Goal: Task Accomplishment & Management: Use online tool/utility

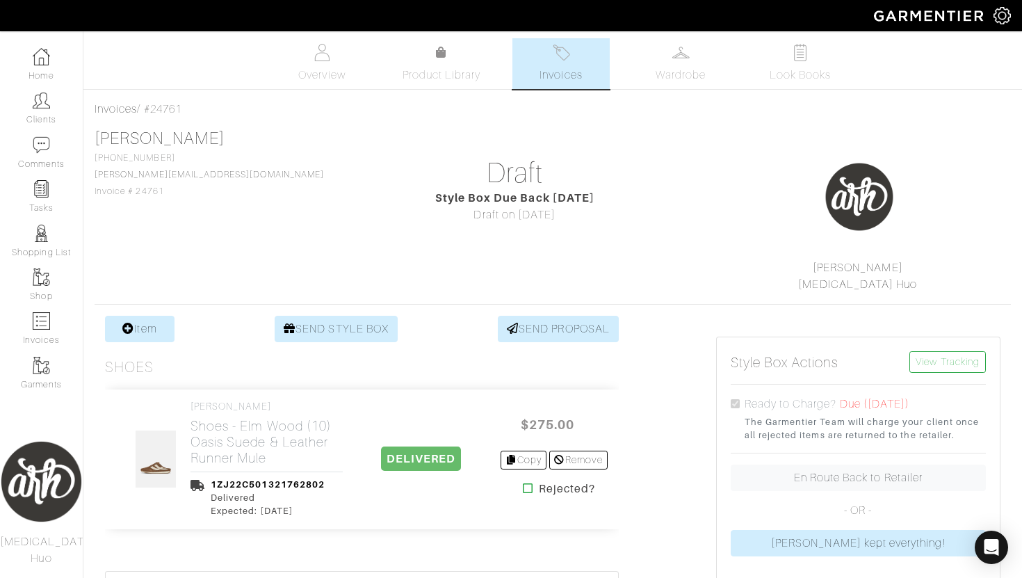
click at [565, 72] on span "Invoices" at bounding box center [561, 75] width 42 height 17
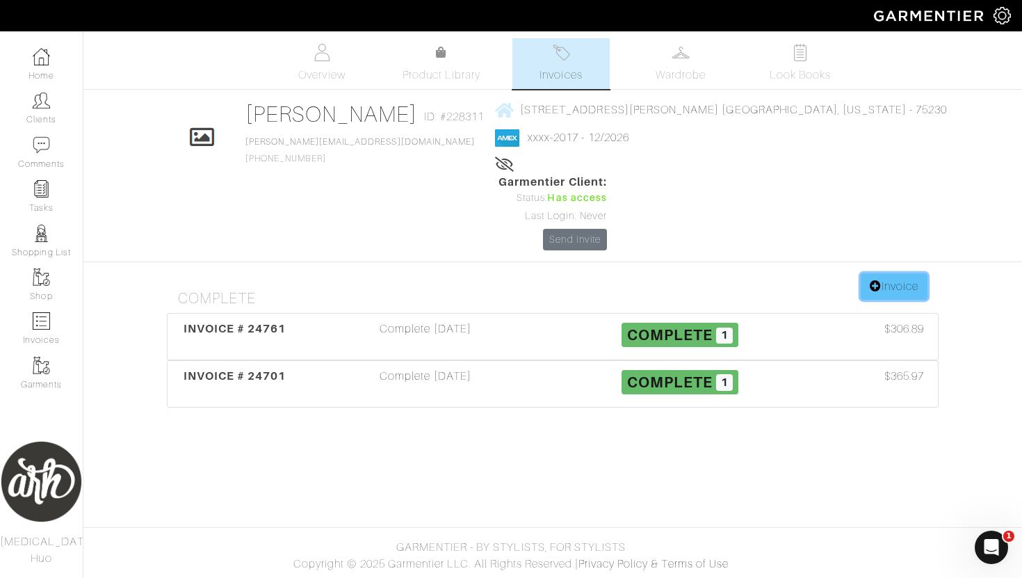
click at [882, 273] on link "Invoice" at bounding box center [894, 286] width 67 height 26
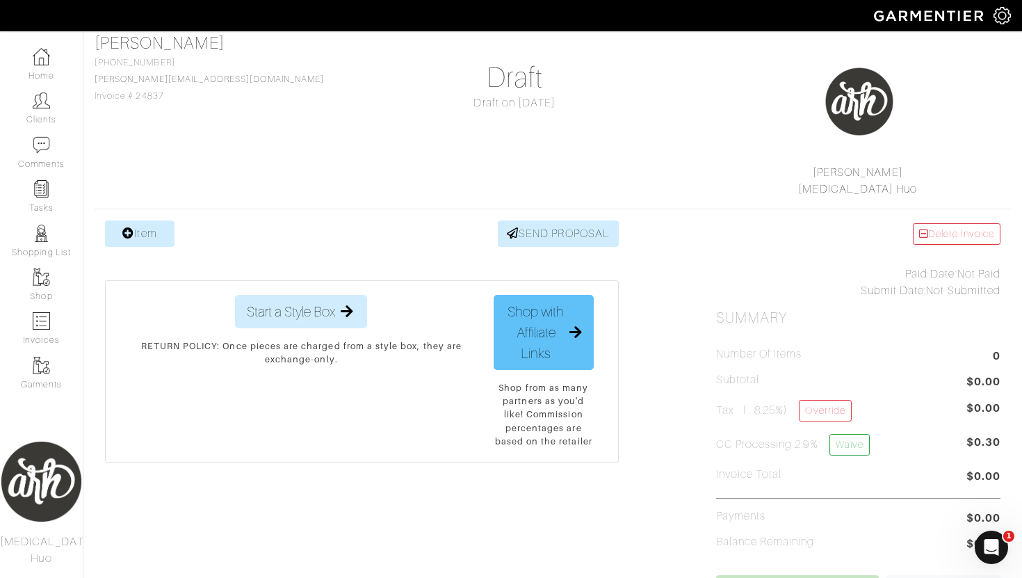
scroll to position [97, 0]
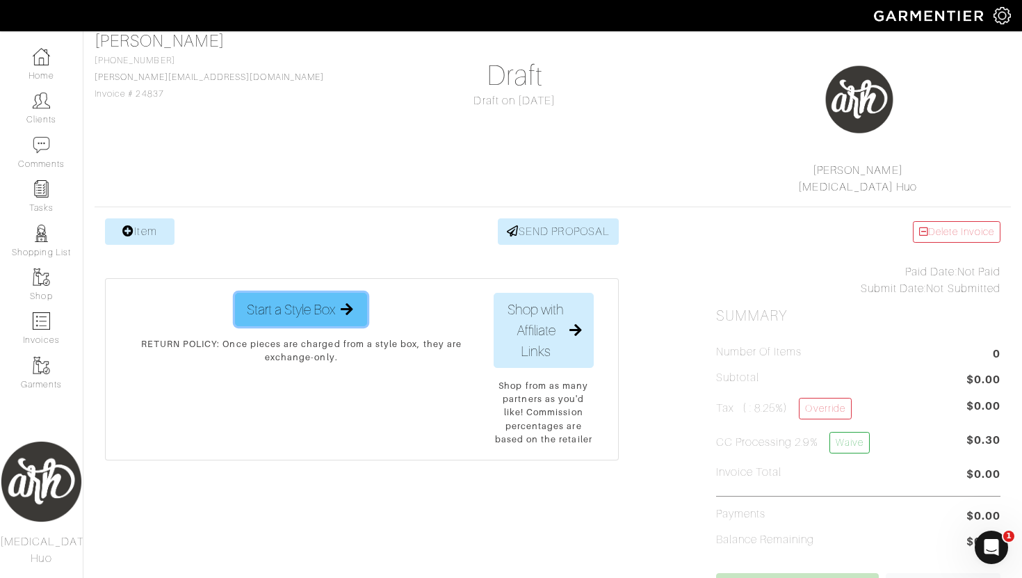
click at [350, 314] on icon "button" at bounding box center [346, 309] width 17 height 14
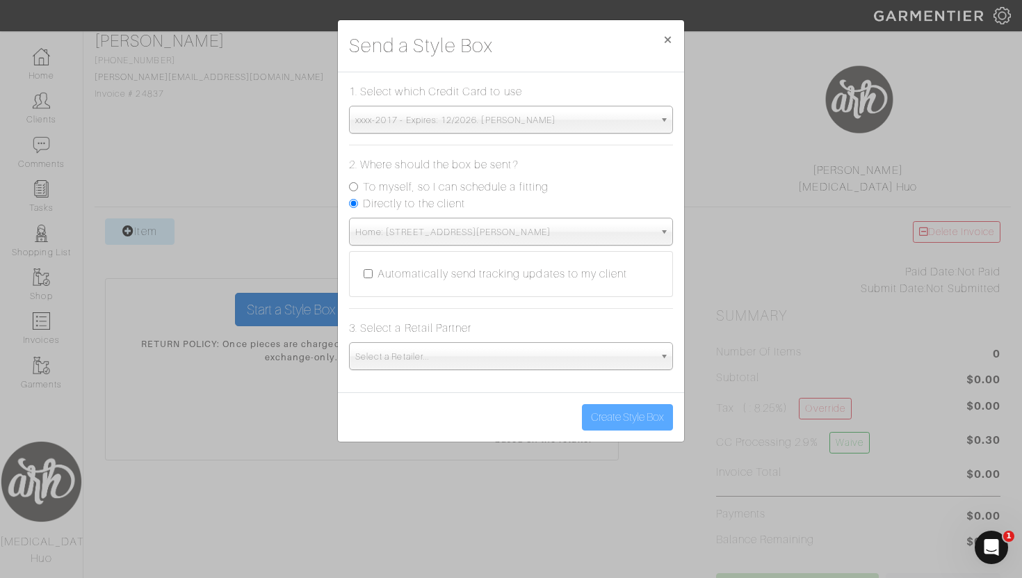
click at [368, 274] on input "Automatically send tracking updates to my client" at bounding box center [368, 273] width 9 height 9
checkbox input "true"
click at [369, 364] on span "Select a Retailer..." at bounding box center [504, 357] width 299 height 28
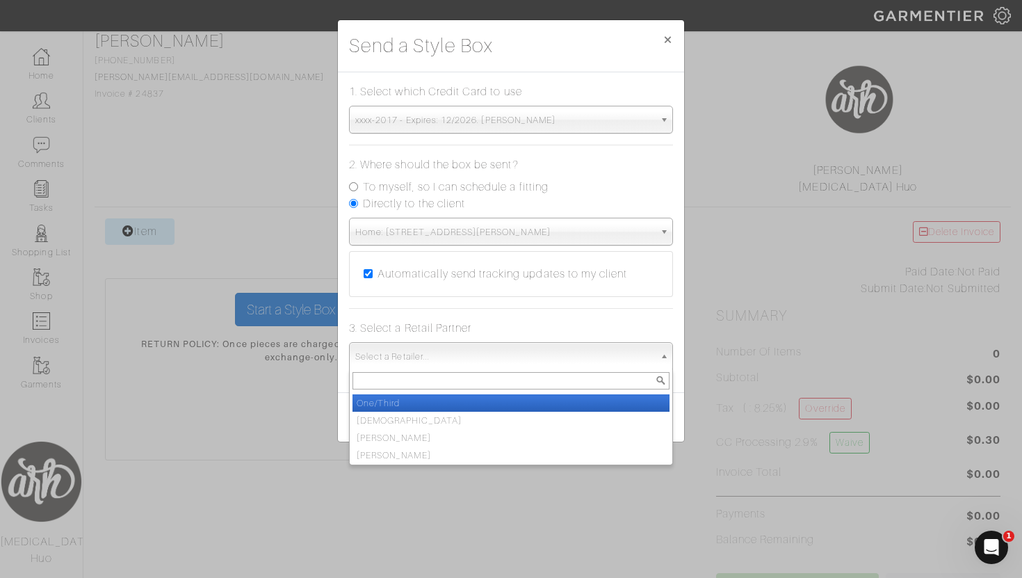
scroll to position [104, 0]
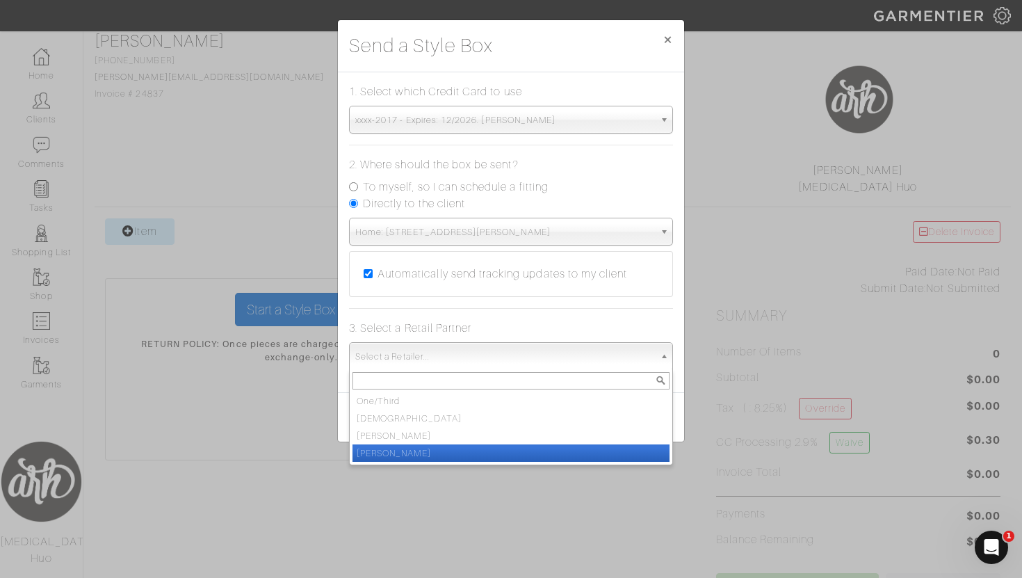
click at [373, 460] on li "[PERSON_NAME]" at bounding box center [510, 452] width 317 height 17
select select "19"
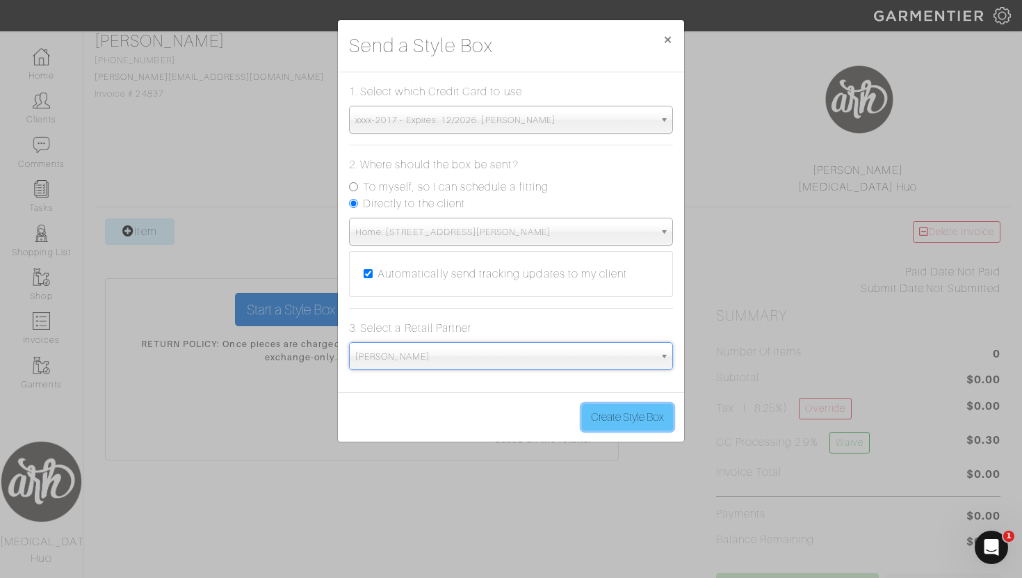
click at [615, 416] on button "Create Style Box" at bounding box center [627, 417] width 91 height 26
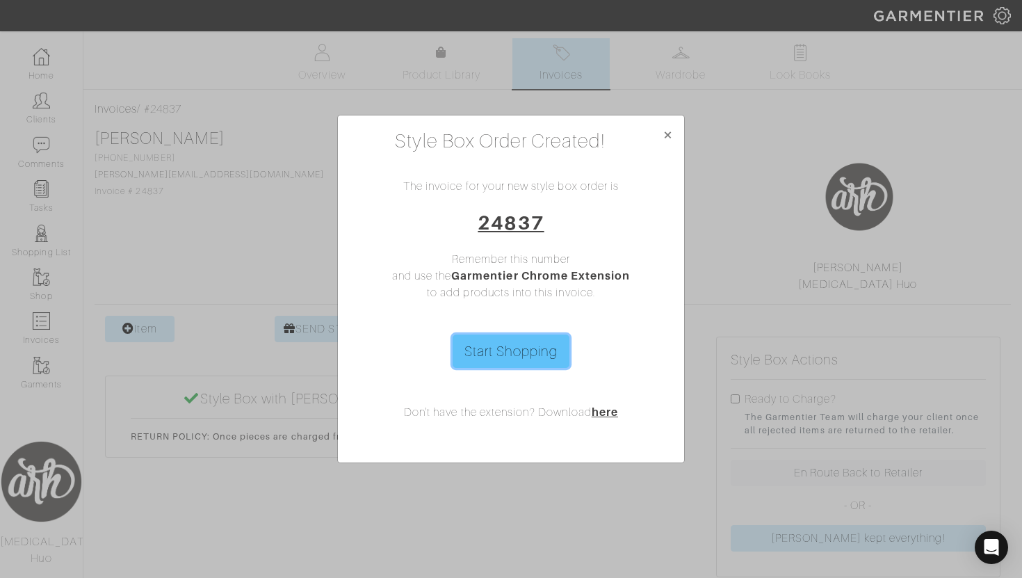
click at [500, 348] on link "Start Shopping" at bounding box center [511, 350] width 117 height 33
click at [665, 136] on span "×" at bounding box center [668, 134] width 10 height 19
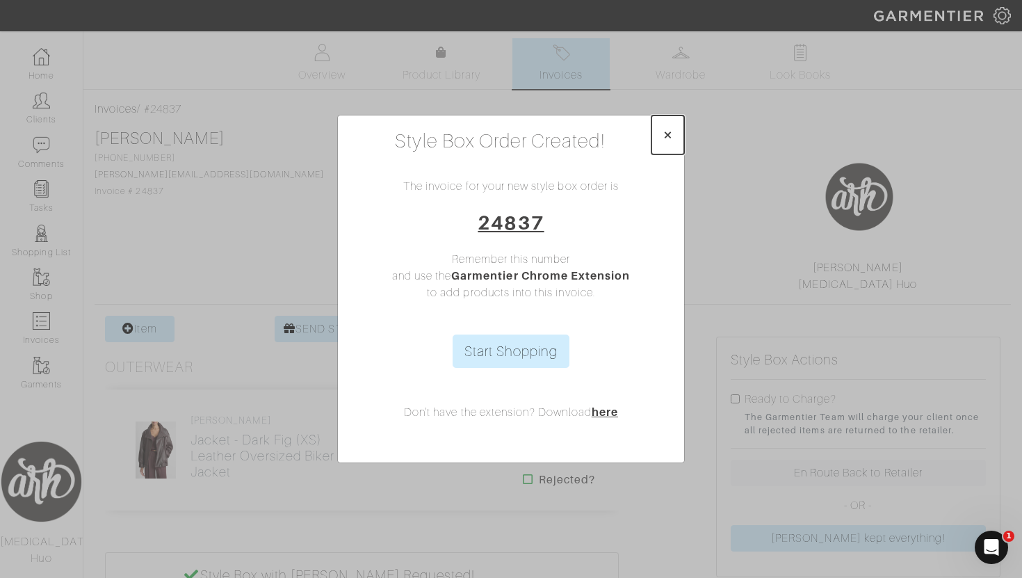
click at [666, 136] on span "×" at bounding box center [668, 134] width 10 height 19
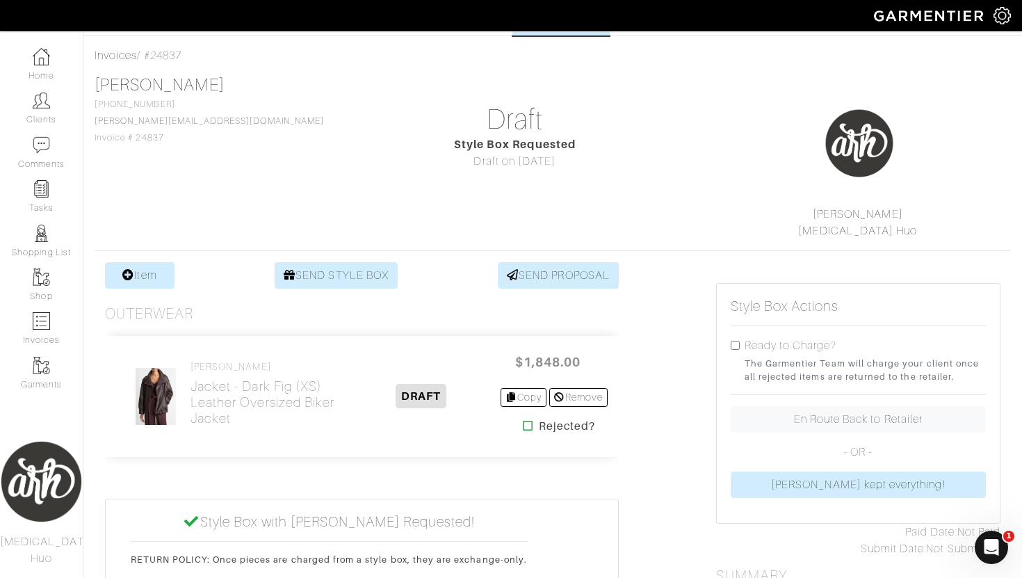
scroll to position [58, 0]
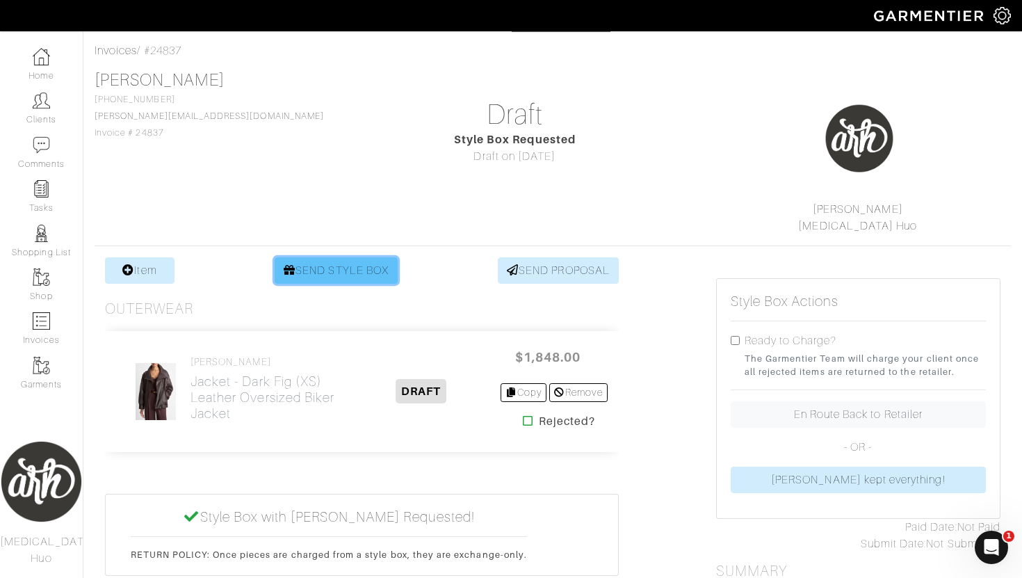
click at [362, 277] on link "SEND STYLE BOX" at bounding box center [336, 270] width 123 height 26
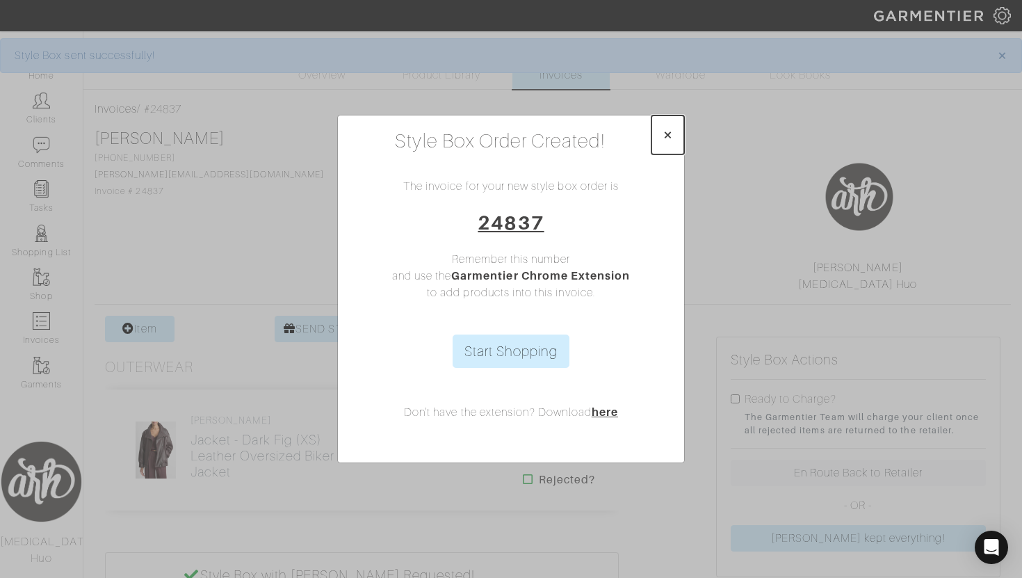
click at [670, 126] on span "×" at bounding box center [668, 134] width 10 height 19
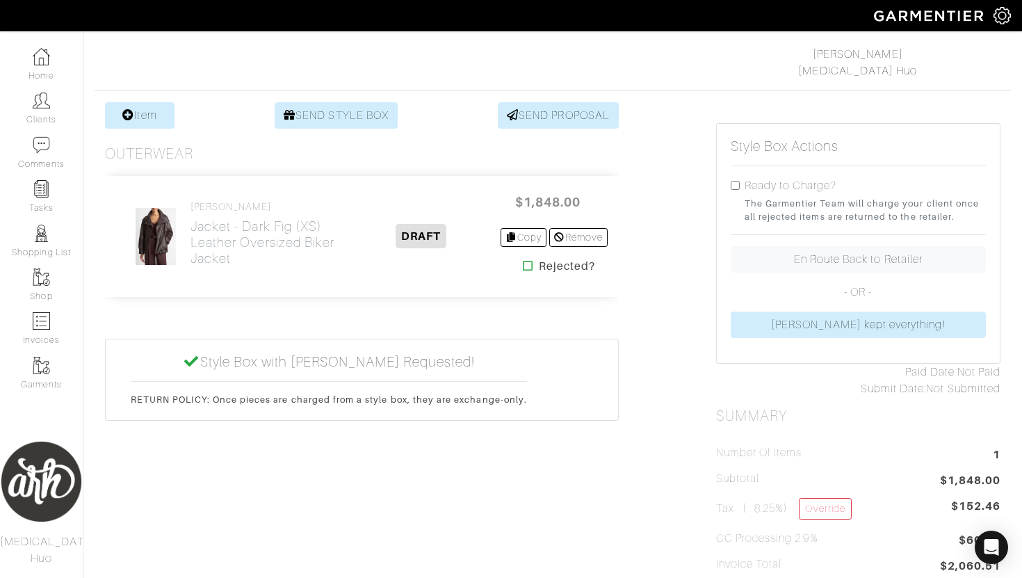
scroll to position [240, 0]
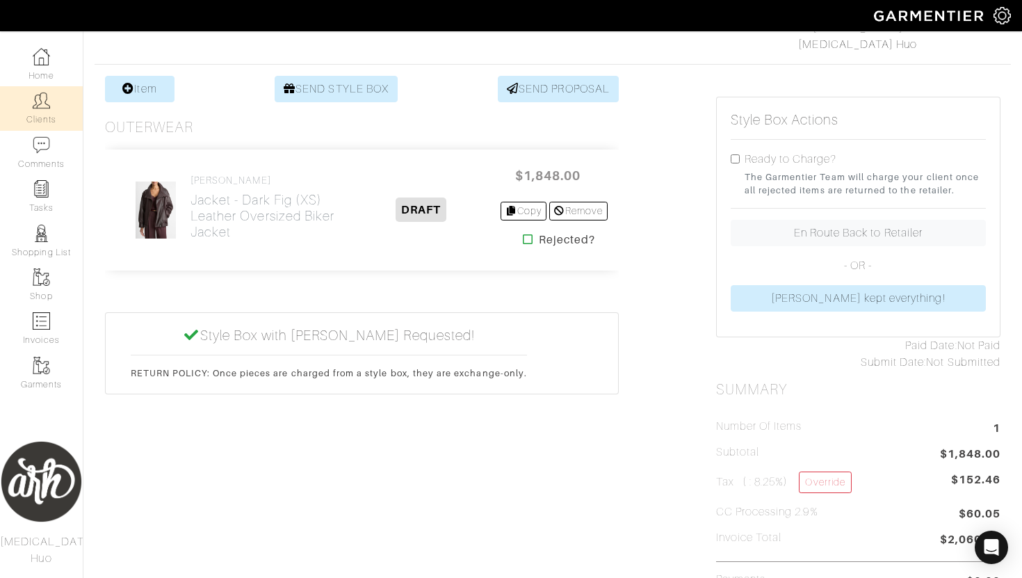
click at [67, 105] on link "Clients" at bounding box center [41, 108] width 83 height 44
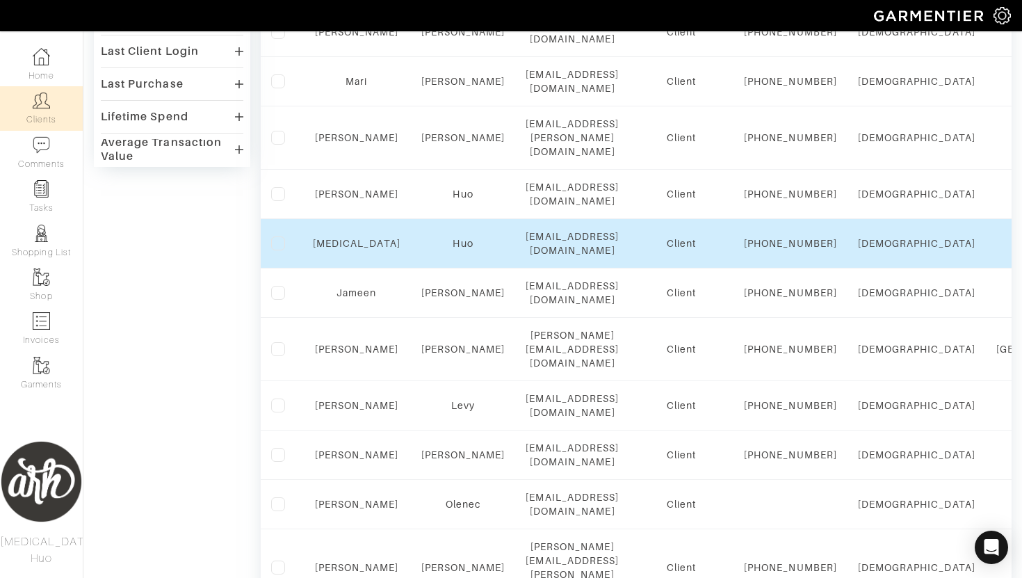
scroll to position [511, 0]
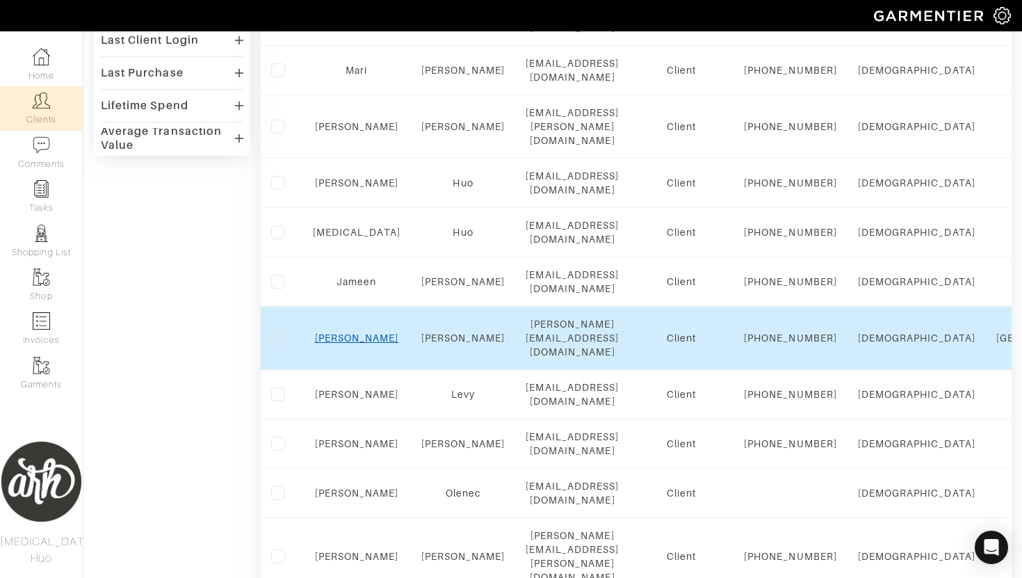
click at [366, 343] on link "Rebecca" at bounding box center [357, 337] width 84 height 11
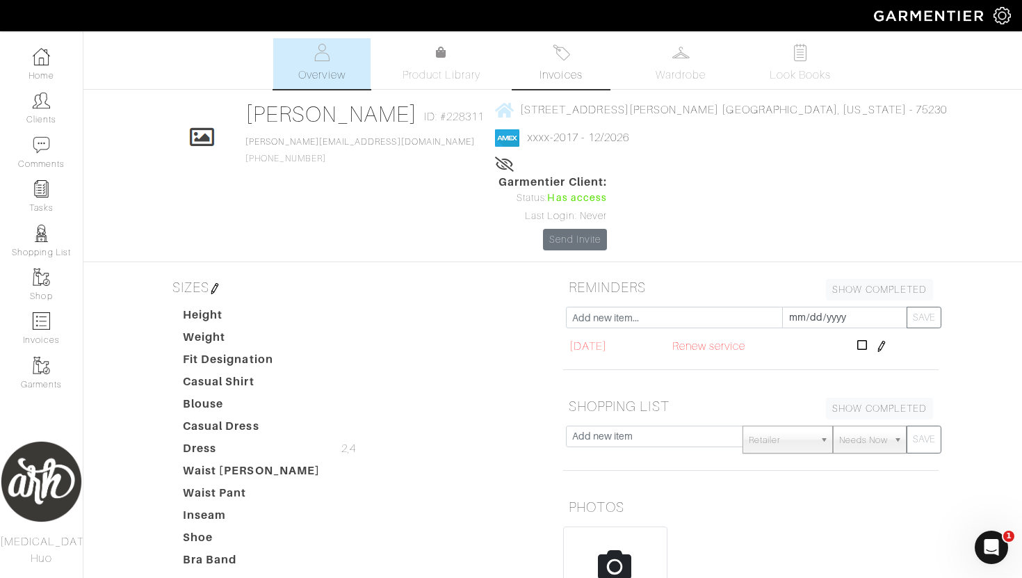
click at [551, 84] on link "Invoices" at bounding box center [560, 63] width 97 height 51
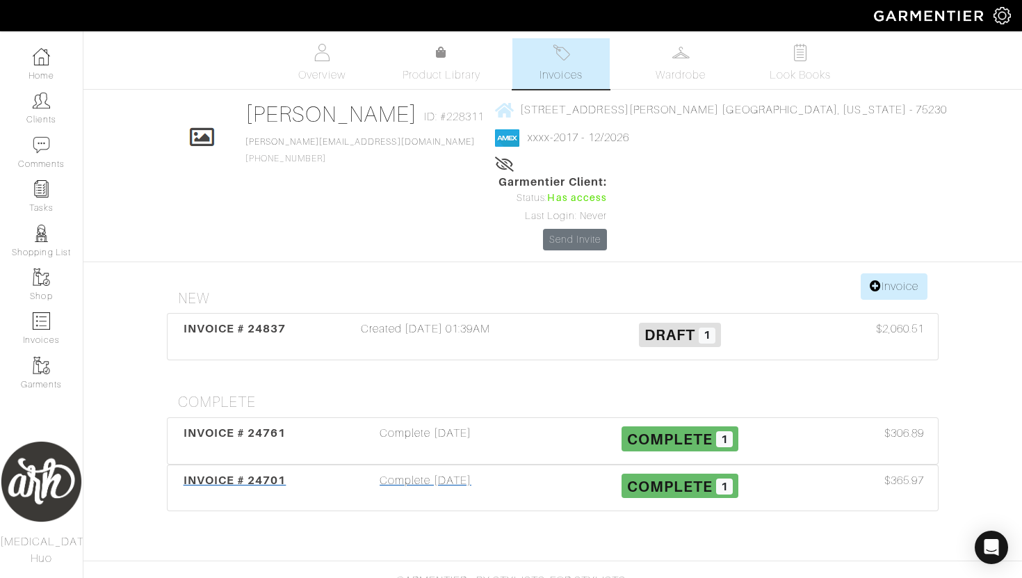
click at [405, 472] on div "Complete [DATE]" at bounding box center [425, 488] width 254 height 32
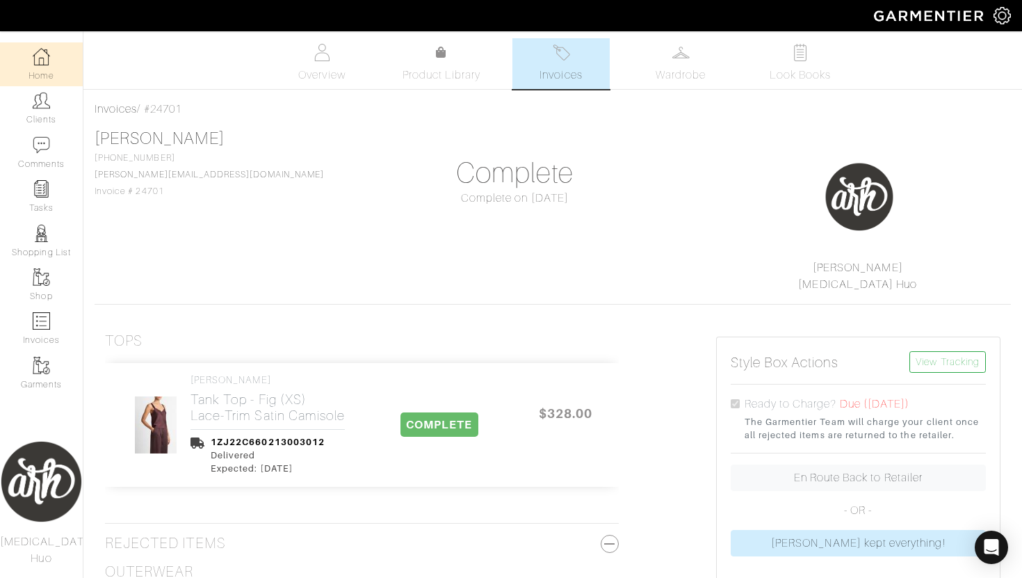
click at [51, 74] on link "Home" at bounding box center [41, 64] width 83 height 44
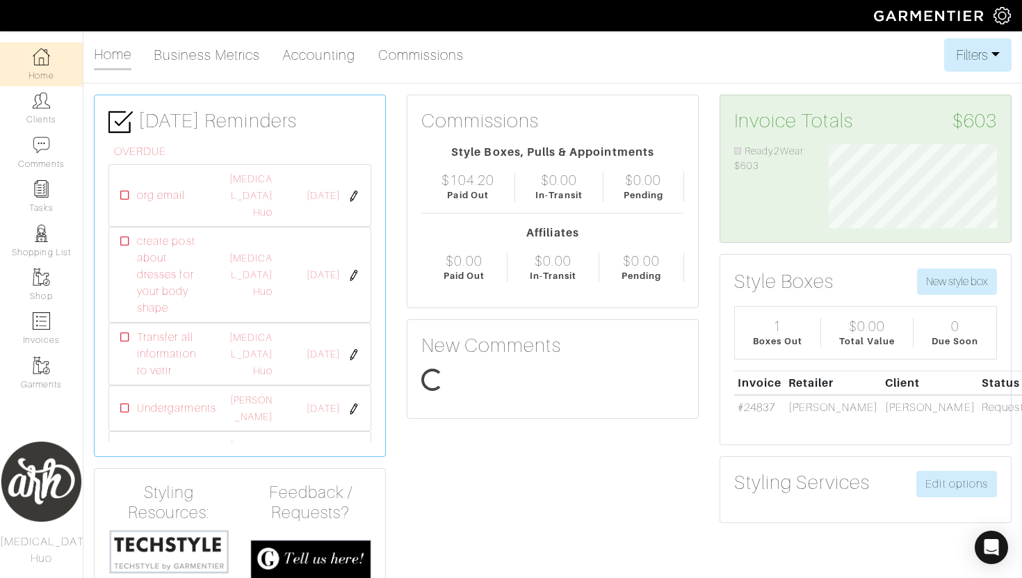
scroll to position [84, 189]
click at [416, 58] on link "Commissions" at bounding box center [421, 55] width 86 height 28
